Goal: Check status: Check status

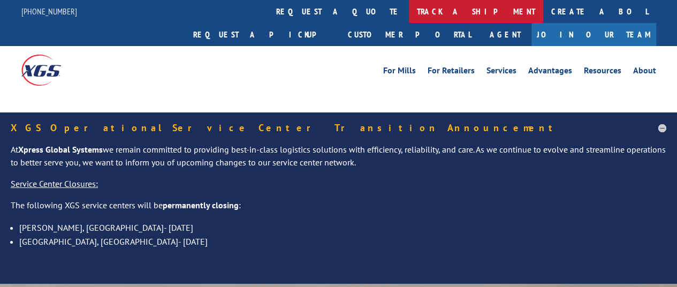
click at [409, 11] on link "track a shipment" at bounding box center [476, 11] width 134 height 23
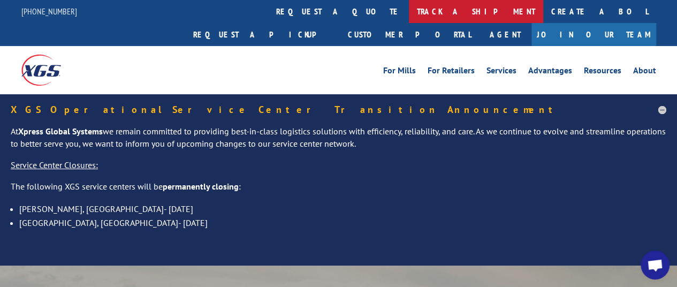
click at [409, 13] on link "track a shipment" at bounding box center [476, 11] width 134 height 23
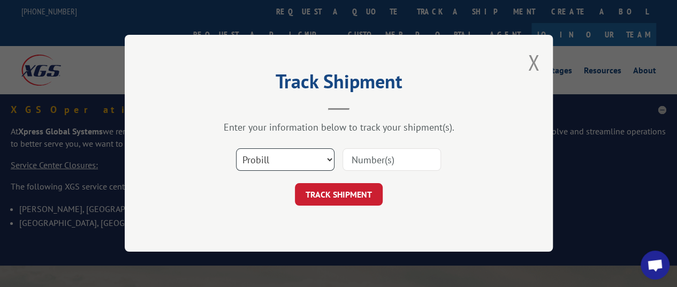
click at [326, 158] on select "Select category... Probill BOL PO" at bounding box center [285, 160] width 98 height 22
select select "bol"
click at [236, 149] on select "Select category... Probill BOL PO" at bounding box center [285, 160] width 98 height 22
click at [365, 165] on input at bounding box center [392, 160] width 98 height 22
click at [376, 162] on input at bounding box center [392, 160] width 98 height 22
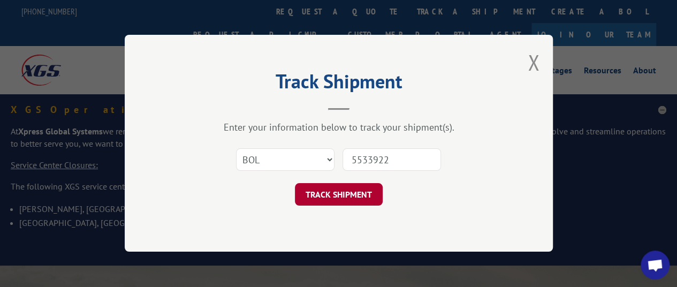
type input "5533922"
click at [348, 192] on button "TRACK SHIPMENT" at bounding box center [339, 195] width 88 height 22
